Goal: Task Accomplishment & Management: Manage account settings

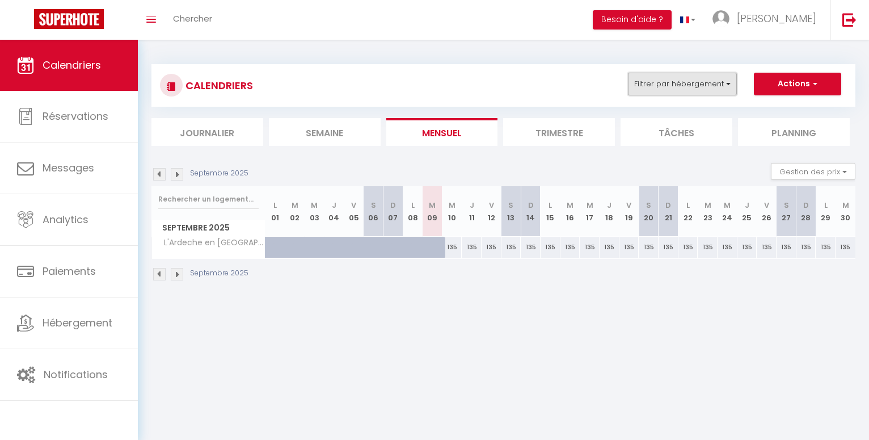
click at [728, 85] on button "Filtrer par hébergement" at bounding box center [682, 84] width 109 height 23
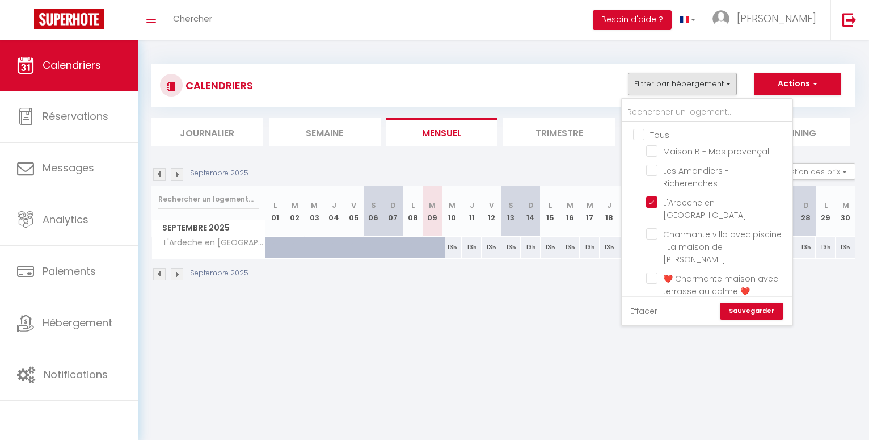
click at [642, 134] on input "Tous" at bounding box center [718, 133] width 170 height 11
checkbox input "true"
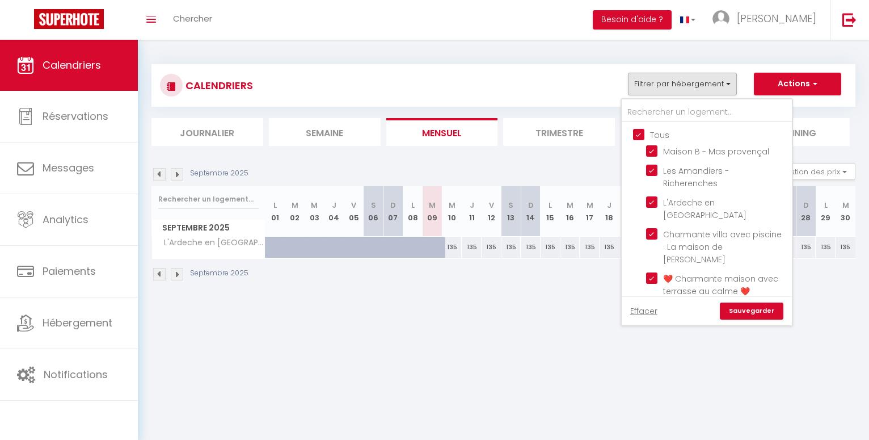
checkbox input "true"
click at [735, 311] on link "Sauvegarder" at bounding box center [752, 310] width 64 height 17
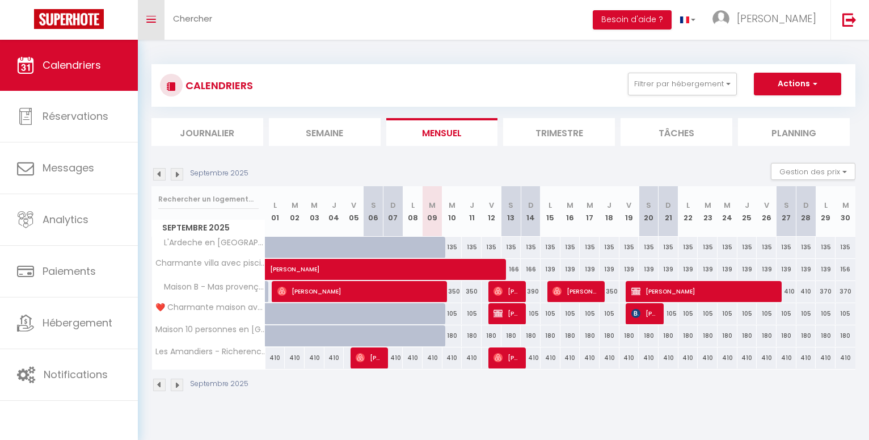
click at [155, 24] on link "Toggle menubar" at bounding box center [151, 20] width 27 height 40
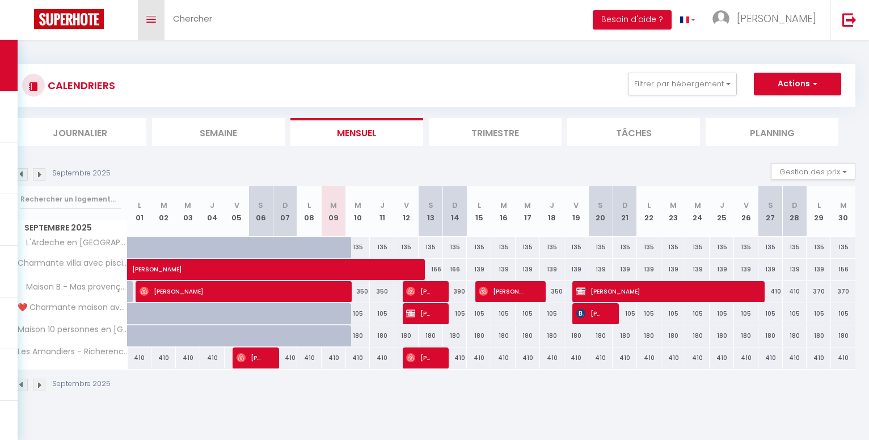
click at [155, 24] on link "Toggle menubar" at bounding box center [151, 20] width 27 height 40
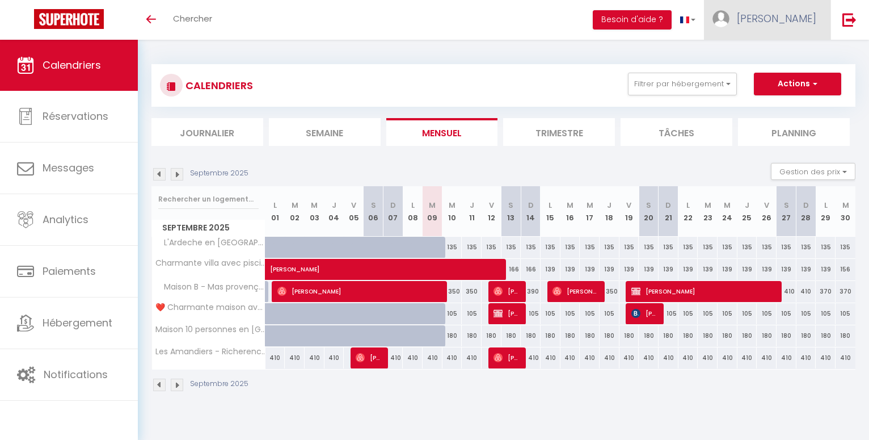
click at [800, 22] on span "[PERSON_NAME]" at bounding box center [776, 18] width 79 height 14
click at [784, 57] on link "Paramètres" at bounding box center [785, 56] width 84 height 19
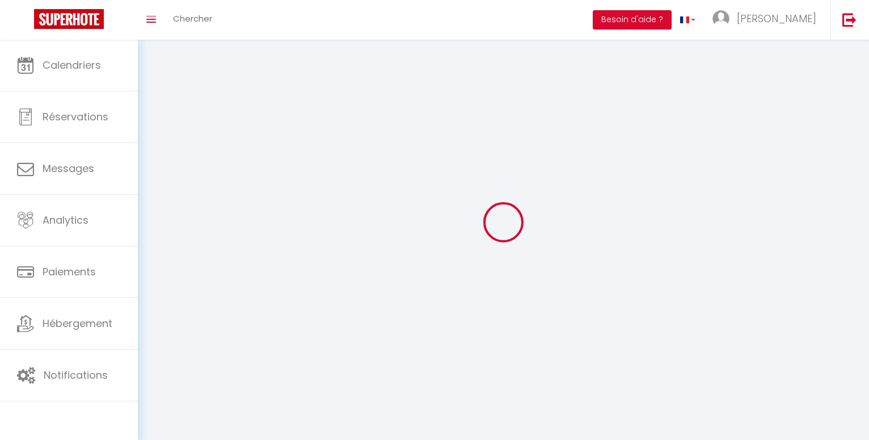
select select "fr"
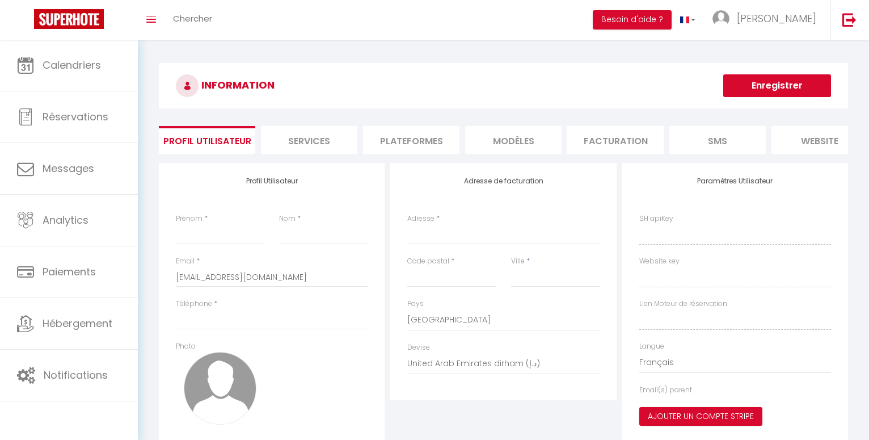
type input "[PERSON_NAME]"
type input "Vacquié"
type input "0681154627"
type input "[STREET_ADDRESS][PERSON_NAME]"
type input "26200"
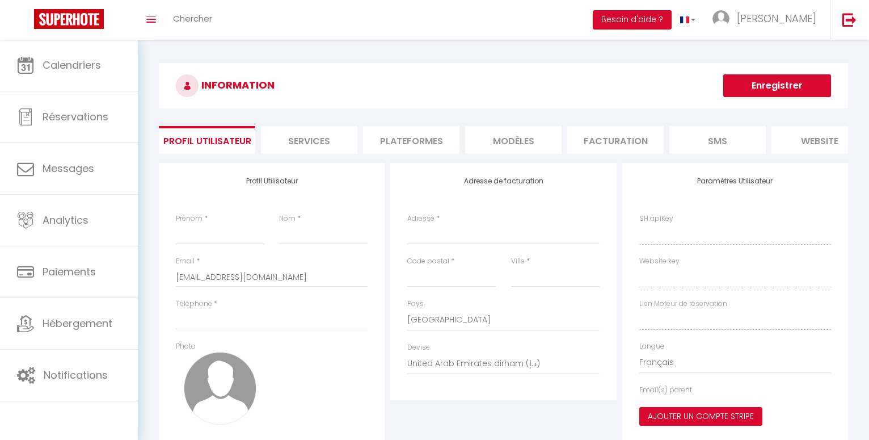
type input "Montélimar"
select select "1"
select select "28"
type input "41FZy3xjH8JRp5HYzetEdgLEe"
type input "OeG8Fu7VC0lg1wxIxTMne5Y4D"
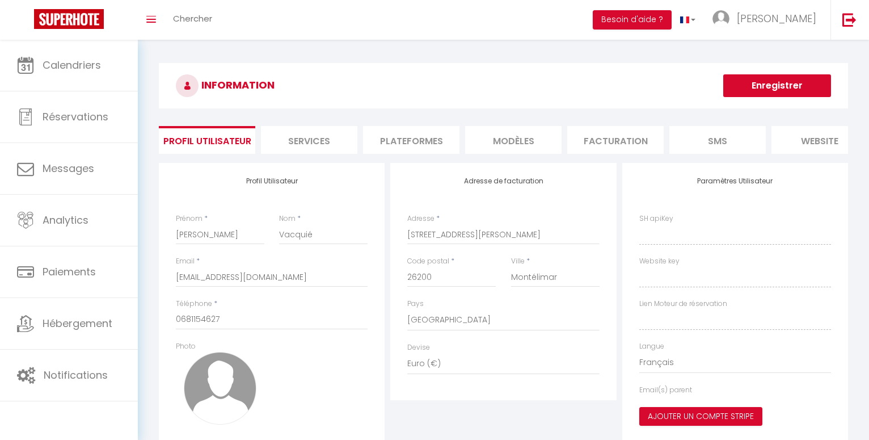
type input "[URL][DOMAIN_NAME]"
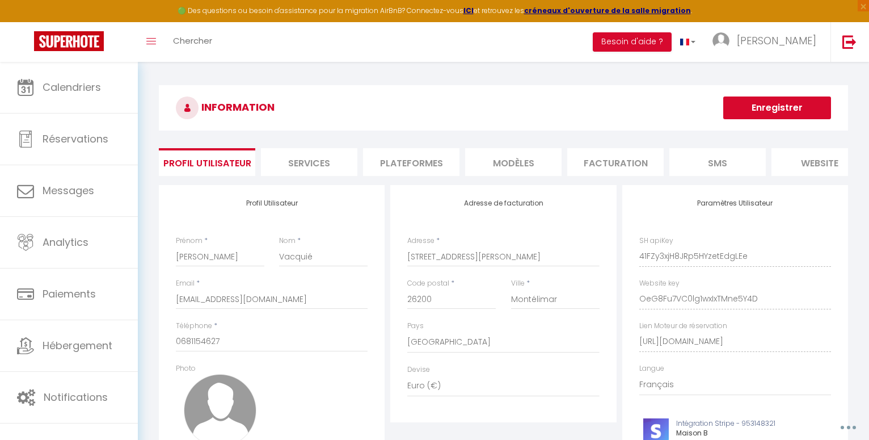
click at [589, 165] on li "Facturation" at bounding box center [615, 162] width 96 height 28
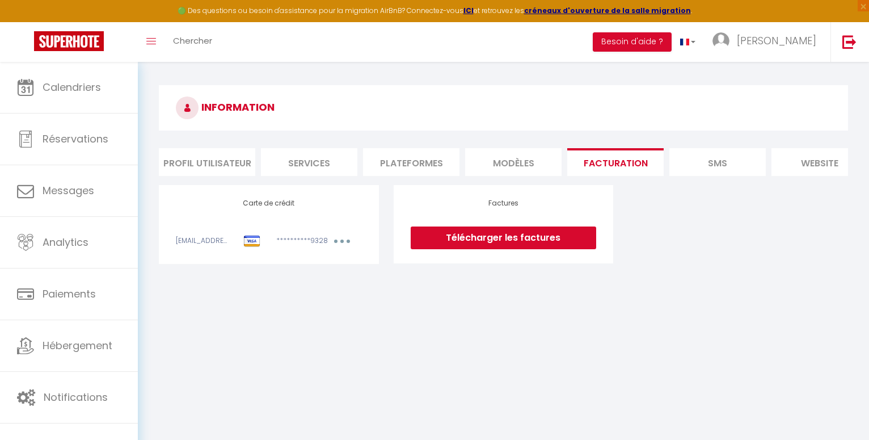
click at [498, 246] on link "Télécharger les factures" at bounding box center [503, 237] width 185 height 23
click at [717, 160] on li "SMS" at bounding box center [717, 162] width 96 height 28
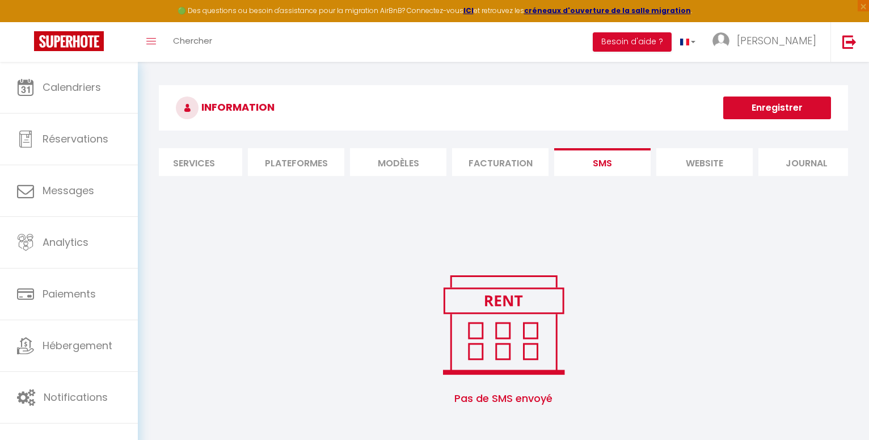
scroll to position [0, 128]
click at [689, 158] on li "website" at bounding box center [692, 162] width 96 height 28
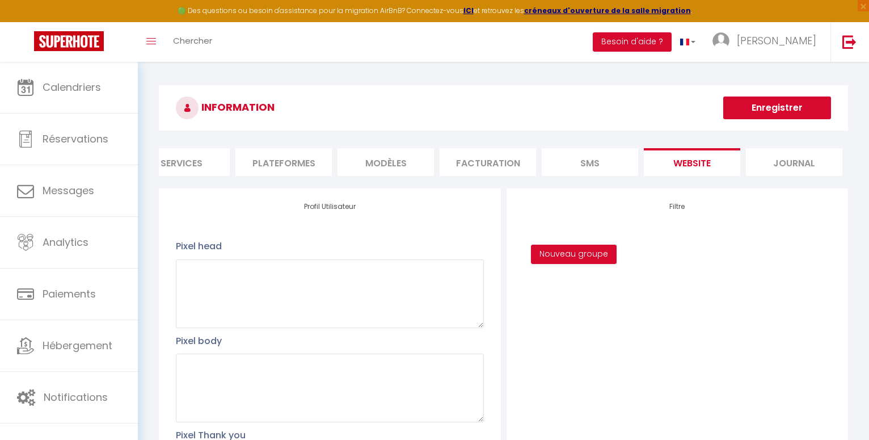
click at [796, 162] on li "Journal" at bounding box center [794, 162] width 96 height 28
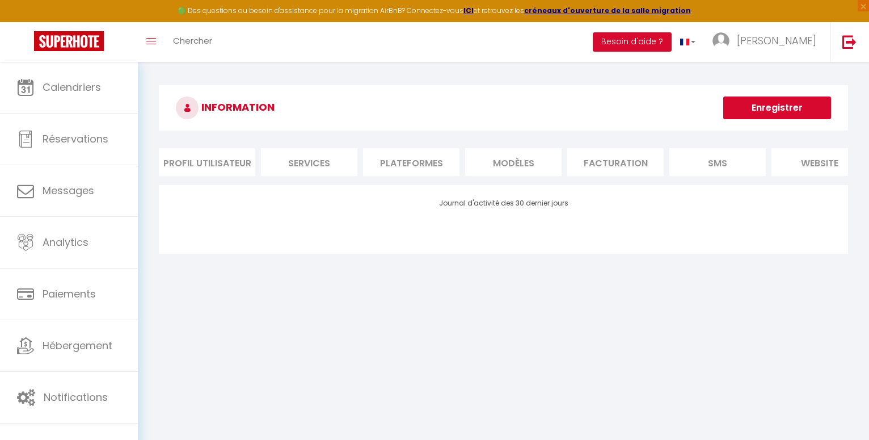
click at [840, 163] on li "website" at bounding box center [819, 162] width 96 height 28
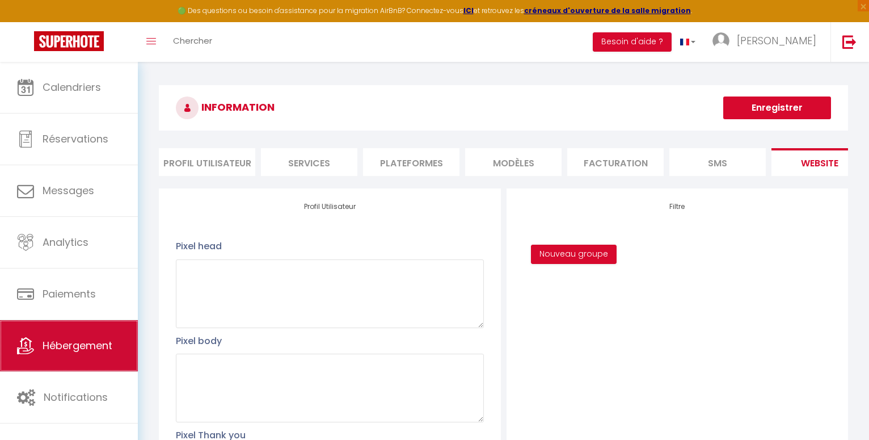
click at [81, 344] on span "Hébergement" at bounding box center [78, 345] width 70 height 14
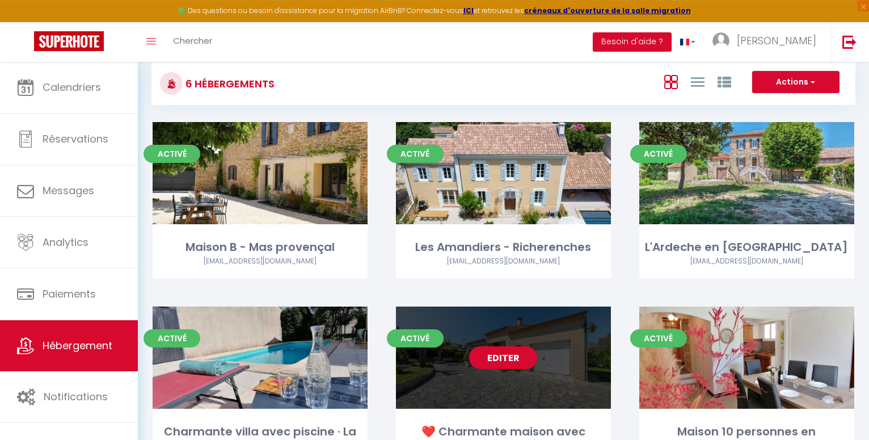
scroll to position [97, 0]
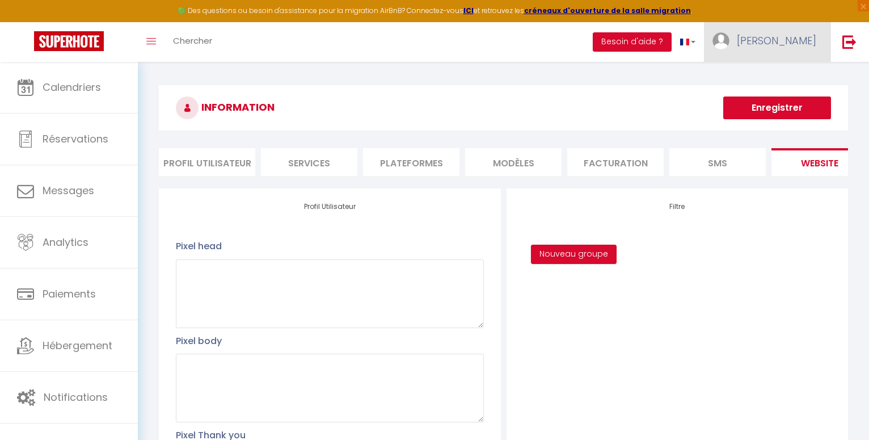
click at [795, 41] on span "[PERSON_NAME]" at bounding box center [776, 40] width 79 height 14
click at [791, 79] on link "Paramètres" at bounding box center [785, 78] width 84 height 19
click at [764, 80] on link "Paramètres" at bounding box center [785, 78] width 84 height 19
click at [402, 159] on li "Plateformes" at bounding box center [411, 162] width 96 height 28
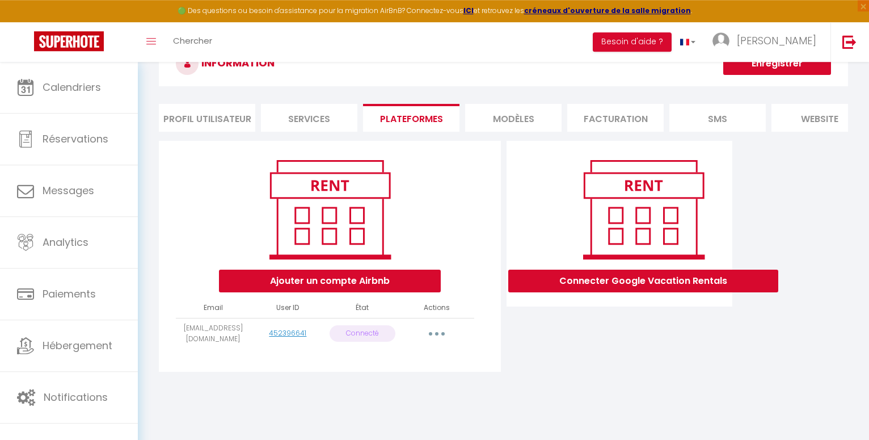
scroll to position [62, 0]
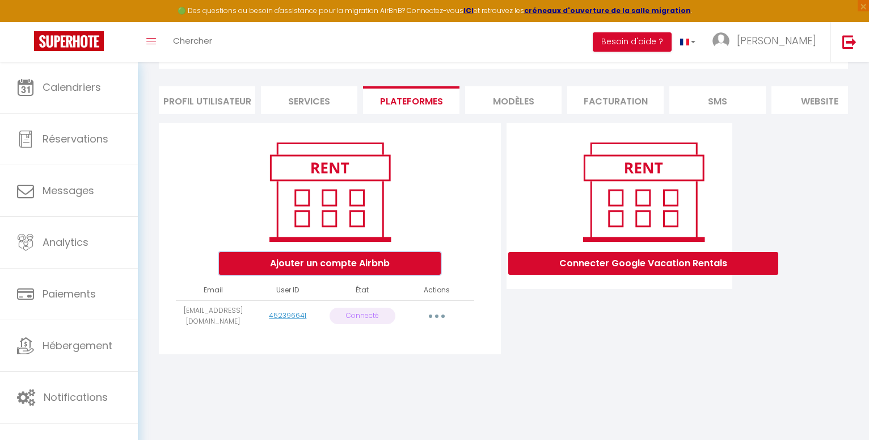
click at [350, 272] on button "Ajouter un compte Airbnb" at bounding box center [330, 263] width 222 height 23
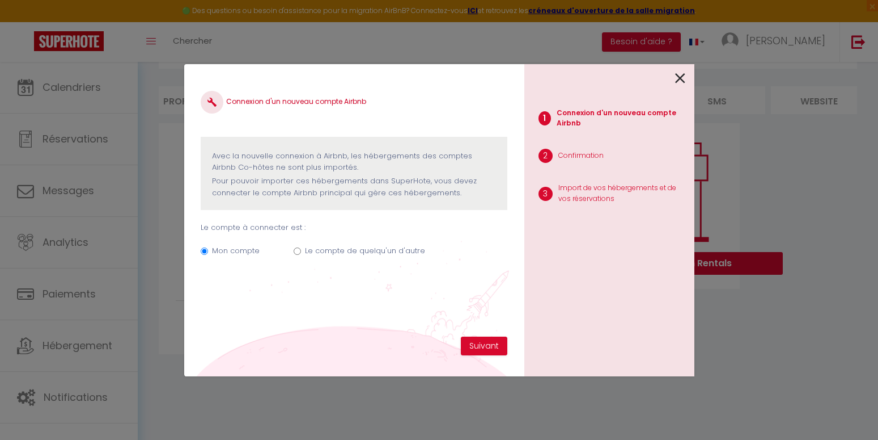
click at [297, 252] on input "Le compte de quelqu'un d'autre" at bounding box center [297, 250] width 7 height 7
radio input "true"
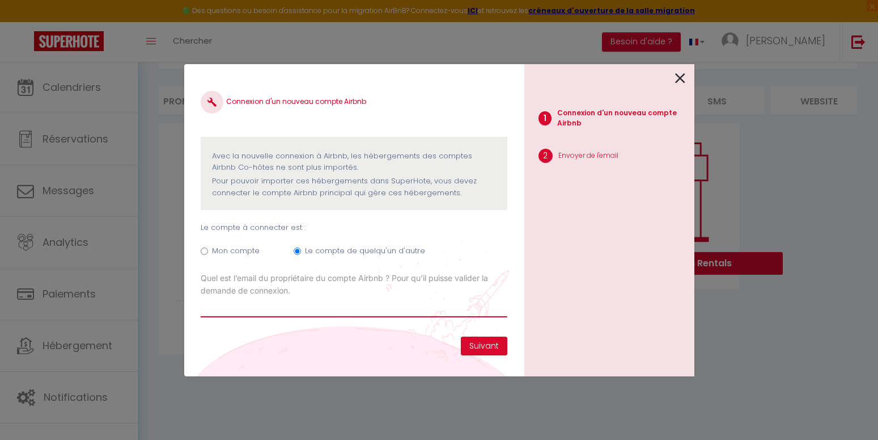
click at [286, 309] on input "Email connexion Airbnb" at bounding box center [354, 307] width 306 height 20
click at [206, 251] on input "Mon compte" at bounding box center [204, 250] width 7 height 7
radio input "true"
radio input "false"
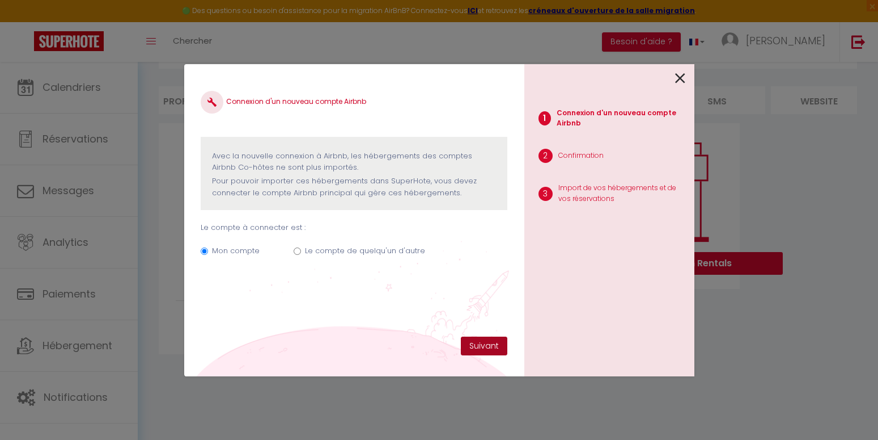
click at [483, 344] on button "Suivant" at bounding box center [484, 345] width 47 height 19
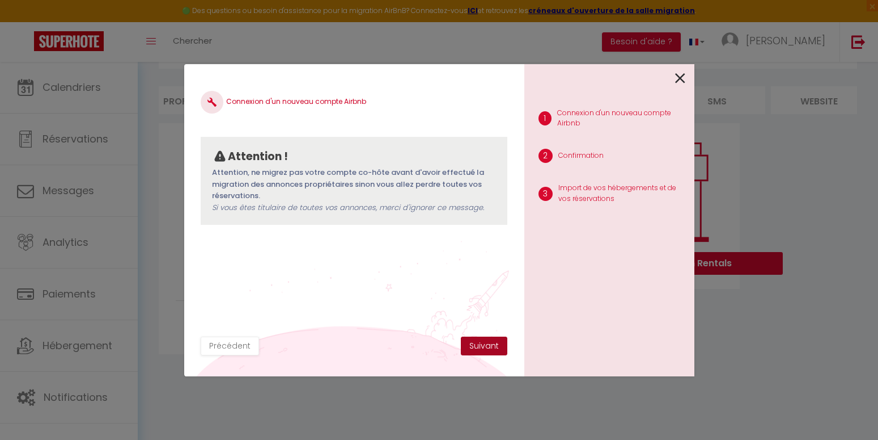
click at [483, 344] on button "Suivant" at bounding box center [484, 345] width 47 height 19
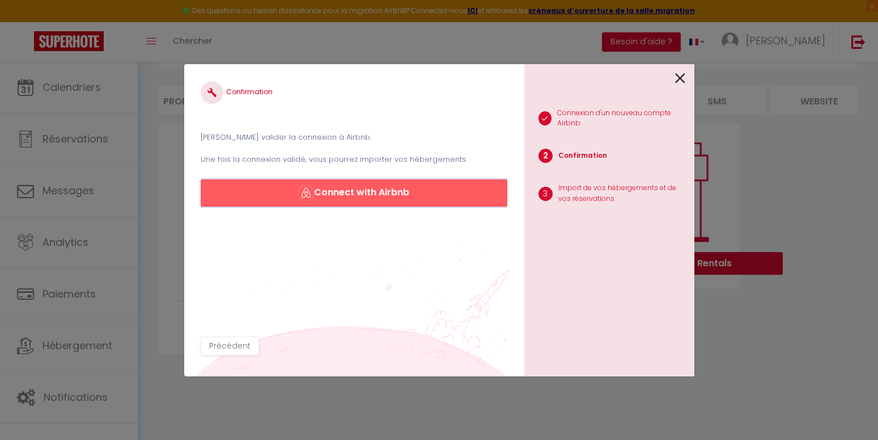
click at [381, 188] on button "Connect with Airbnb" at bounding box center [354, 192] width 306 height 27
click at [235, 350] on button "Précédent" at bounding box center [230, 345] width 58 height 19
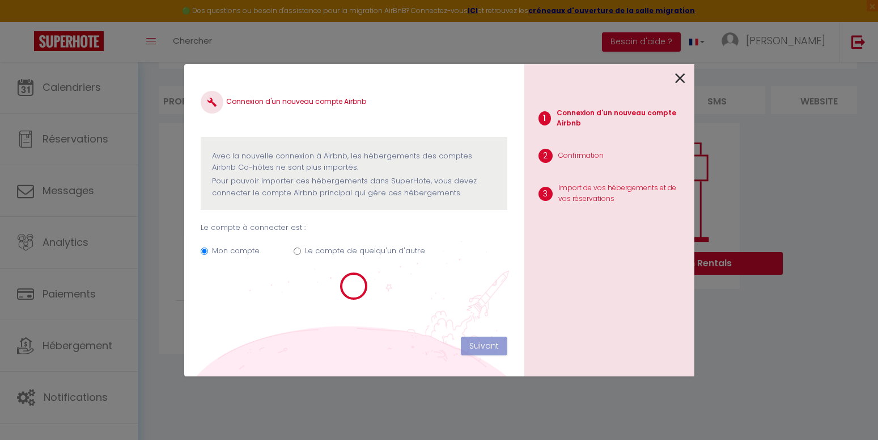
click at [683, 79] on icon at bounding box center [680, 78] width 10 height 17
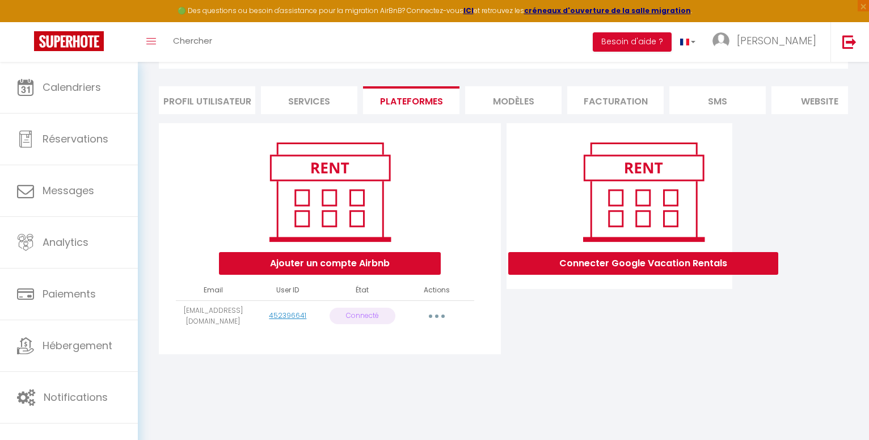
click at [435, 325] on button "button" at bounding box center [437, 316] width 32 height 18
click at [311, 268] on button "Ajouter un compte Airbnb" at bounding box center [330, 263] width 222 height 23
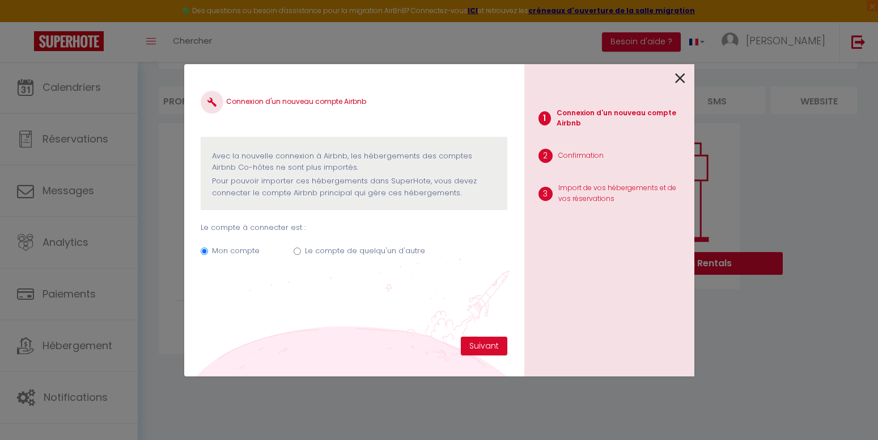
click at [298, 252] on input "Le compte de quelqu'un d'autre" at bounding box center [297, 250] width 7 height 7
radio input "true"
radio input "false"
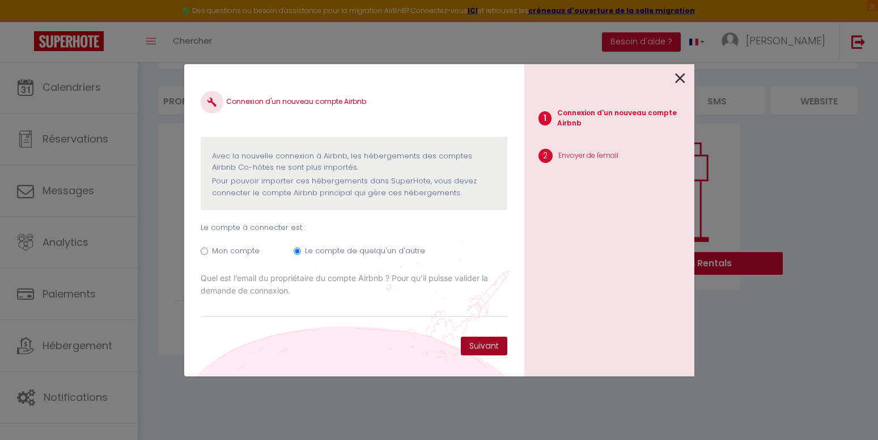
click at [470, 342] on button "Suivant" at bounding box center [484, 345] width 47 height 19
type input "pier"
click at [683, 74] on icon at bounding box center [680, 78] width 10 height 17
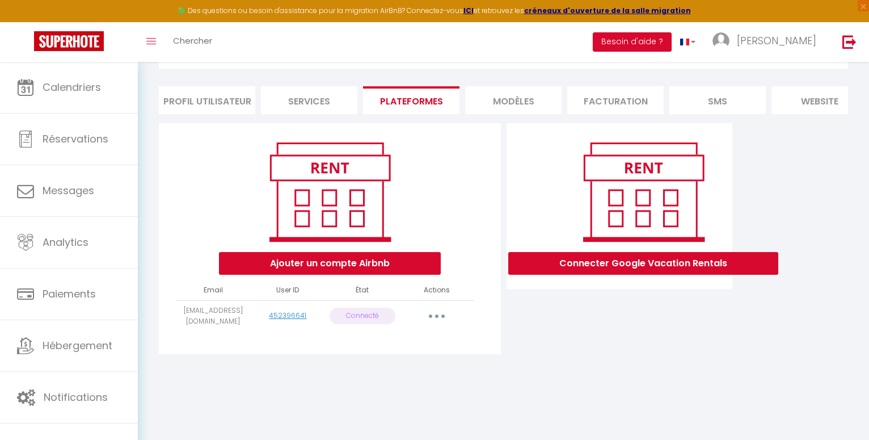
scroll to position [0, 0]
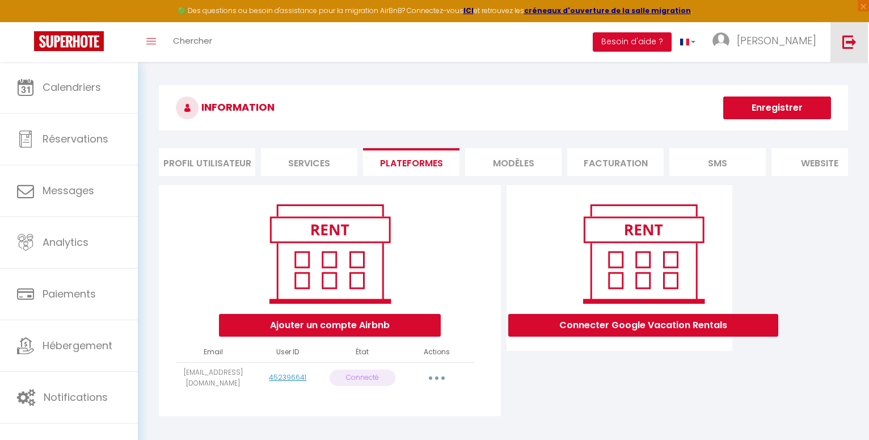
click at [847, 43] on img at bounding box center [849, 42] width 14 height 14
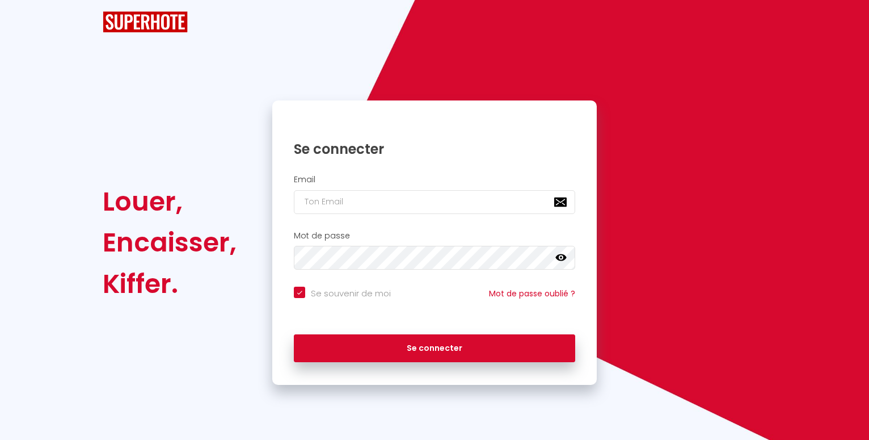
checkbox input "true"
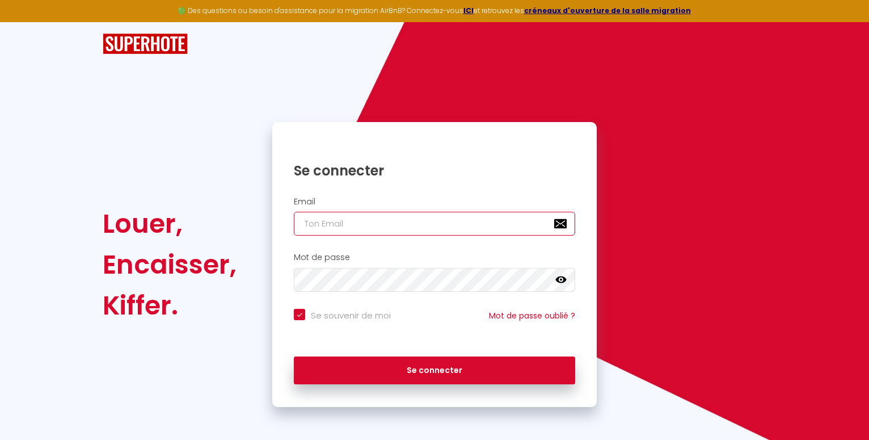
click at [329, 219] on input "email" at bounding box center [434, 224] width 281 height 24
type input "[EMAIL_ADDRESS][DOMAIN_NAME]"
checkbox input "true"
type input "[EMAIL_ADDRESS][DOMAIN_NAME]"
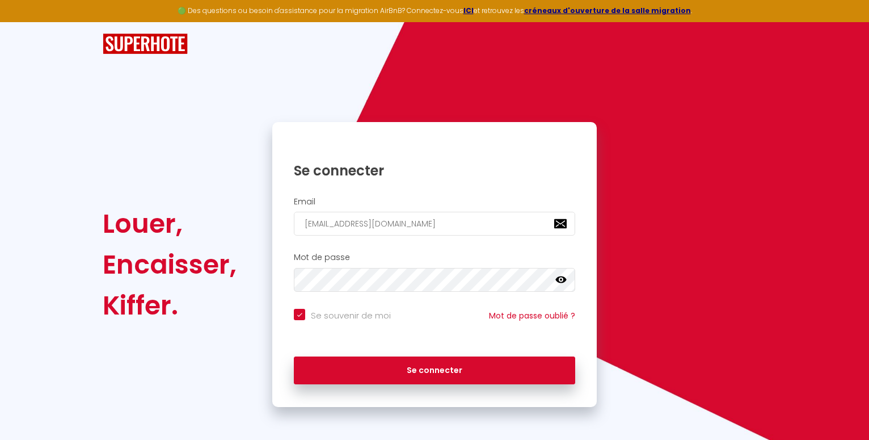
click at [561, 278] on icon at bounding box center [560, 279] width 11 height 11
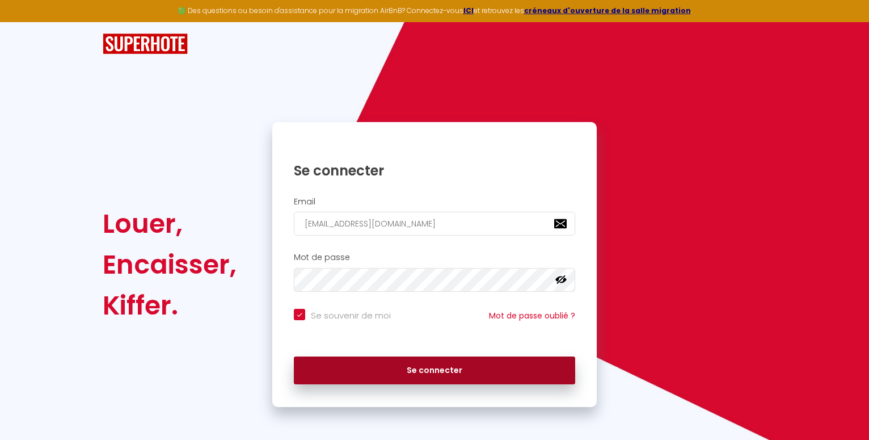
click at [453, 366] on button "Se connecter" at bounding box center [434, 370] width 281 height 28
checkbox input "true"
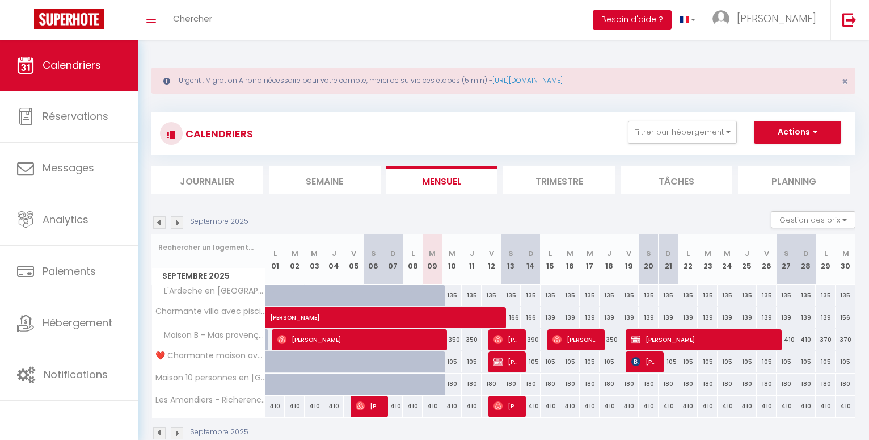
click at [671, 21] on button "Besoin d'aide ?" at bounding box center [632, 19] width 79 height 19
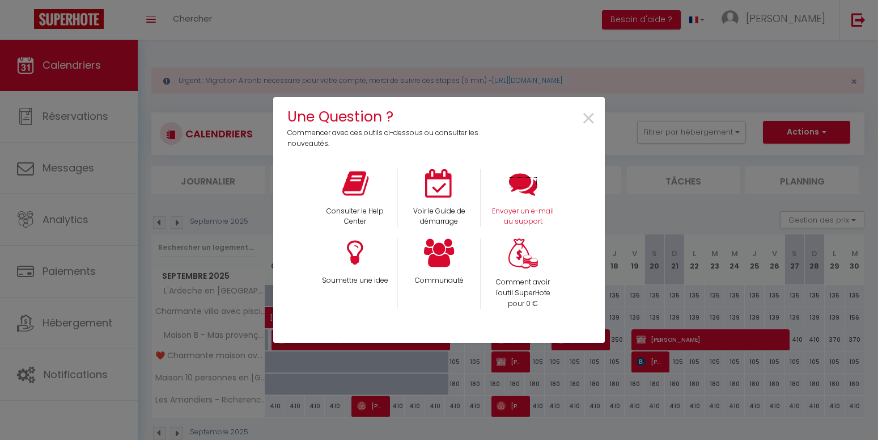
click at [523, 190] on icon at bounding box center [523, 183] width 28 height 28
